Goal: Information Seeking & Learning: Learn about a topic

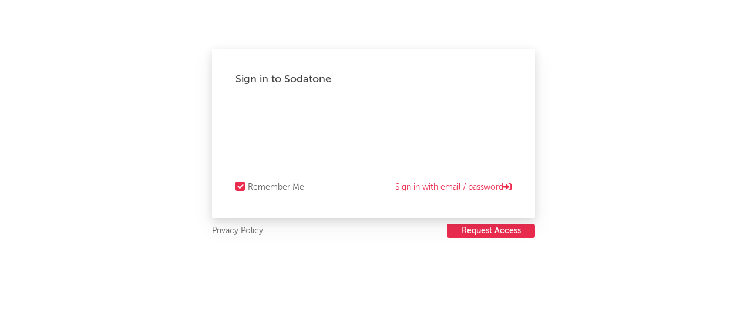
select select "warner_chappell"
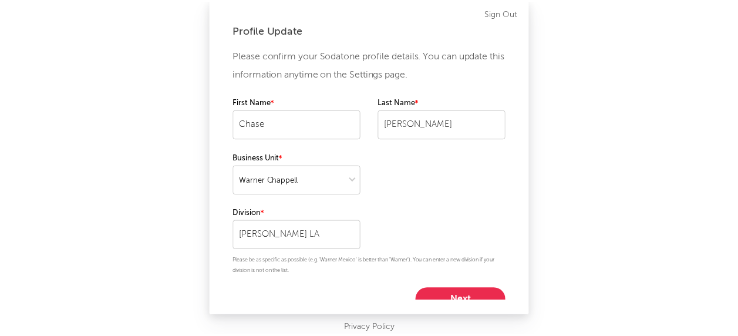
scroll to position [11, 0]
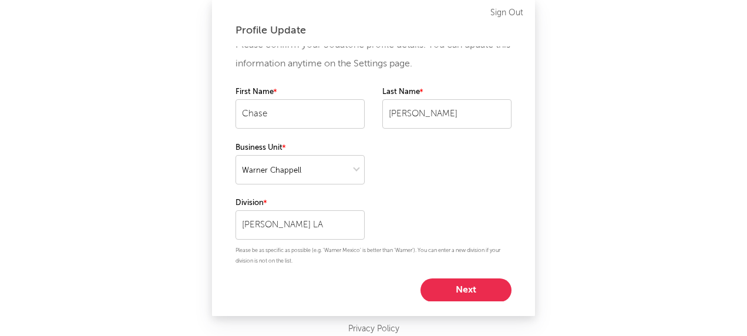
click at [458, 290] on button "Next" at bounding box center [465, 289] width 91 height 23
select select "other"
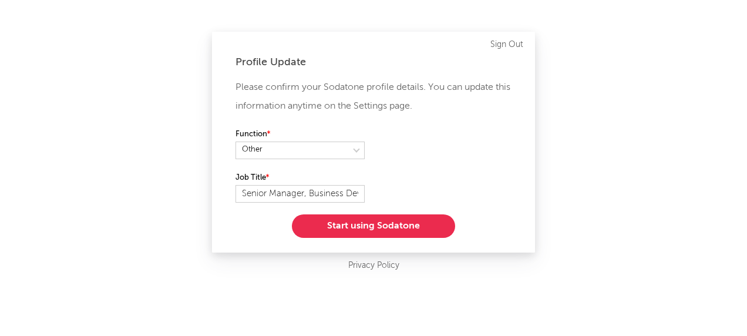
click at [414, 225] on button "Start using Sodatone" at bounding box center [373, 225] width 163 height 23
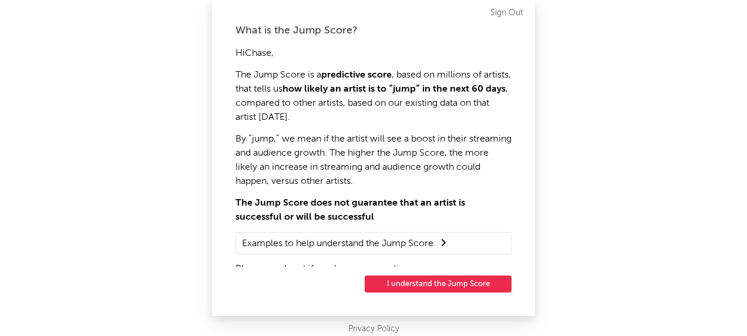
click at [430, 287] on button "I understand the Jump Score" at bounding box center [438, 283] width 147 height 17
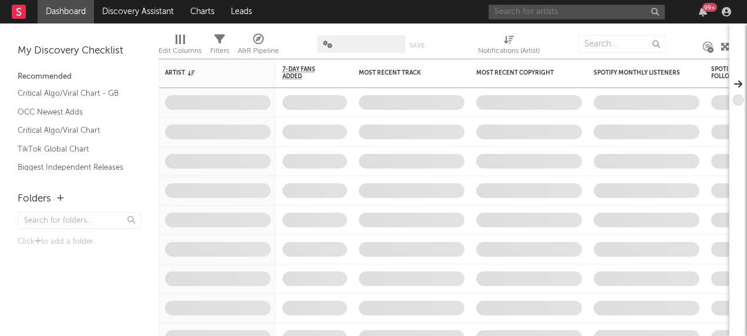
click at [512, 11] on input "text" at bounding box center [577, 12] width 176 height 15
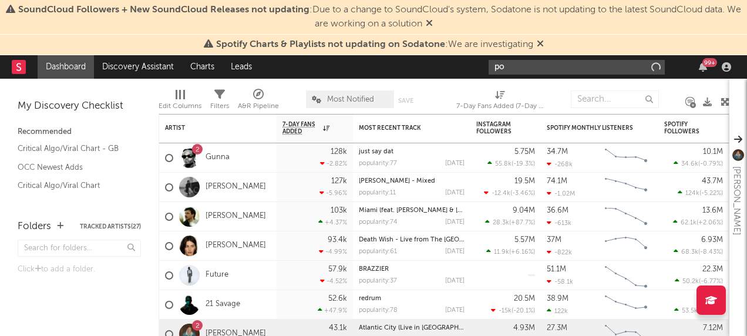
type input "p"
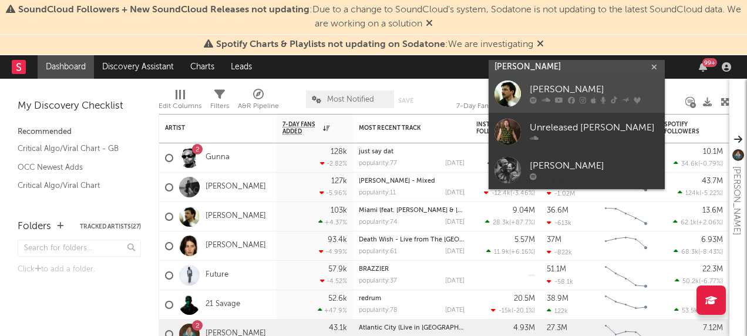
type input "[PERSON_NAME]"
click at [512, 90] on div at bounding box center [507, 93] width 26 height 26
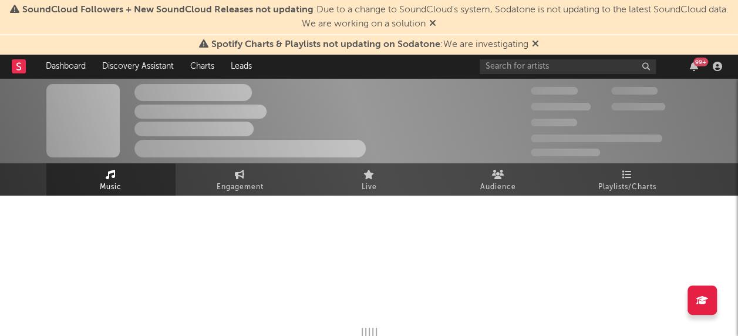
click at [537, 41] on icon at bounding box center [535, 43] width 7 height 9
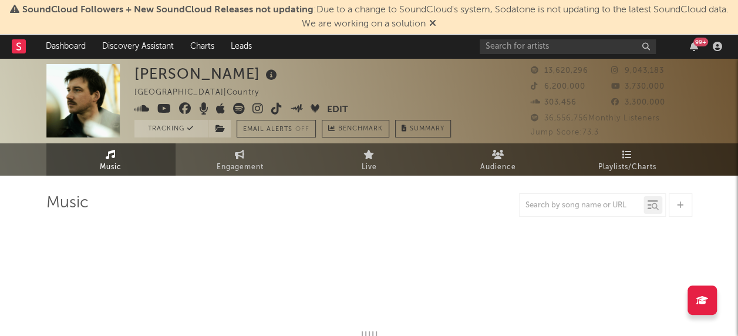
click at [436, 23] on icon at bounding box center [432, 22] width 7 height 9
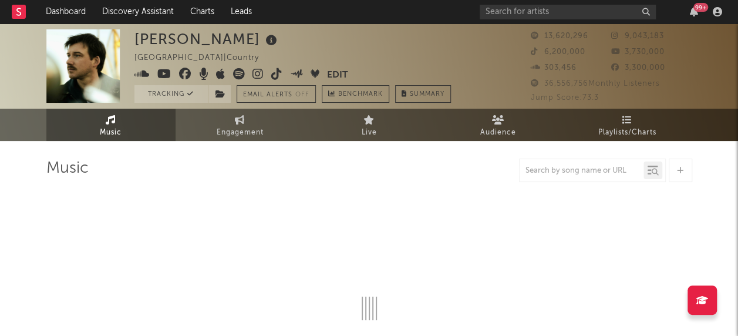
select select "6m"
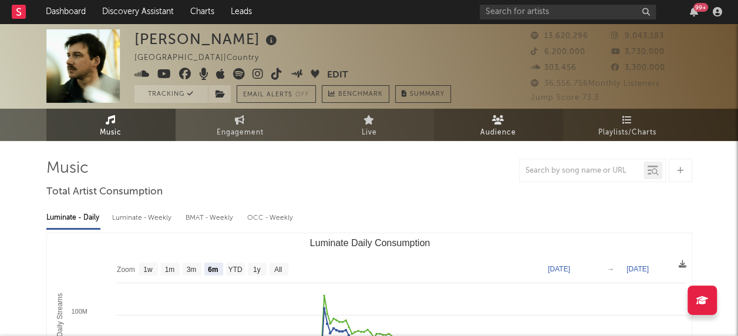
click at [501, 124] on icon at bounding box center [498, 119] width 12 height 9
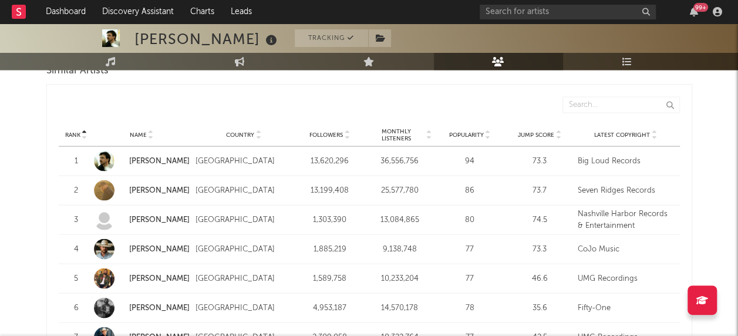
scroll to position [728, 0]
